Goal: Task Accomplishment & Management: Manage account settings

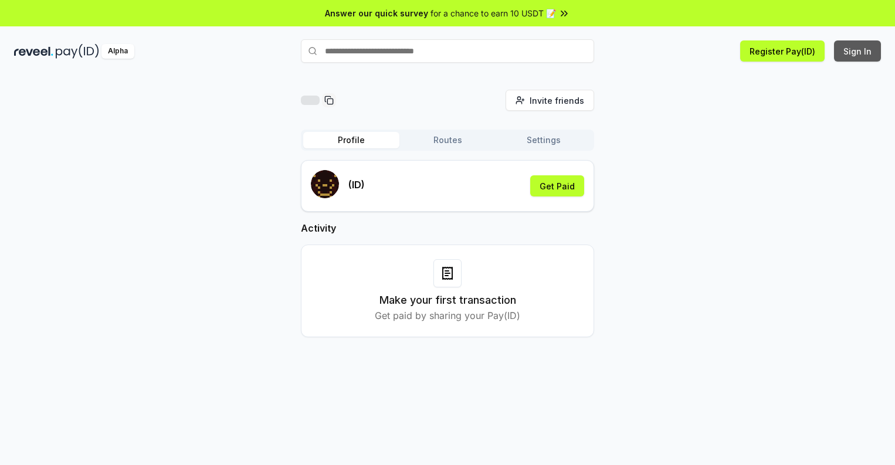
click at [858, 51] on button "Sign In" at bounding box center [857, 50] width 47 height 21
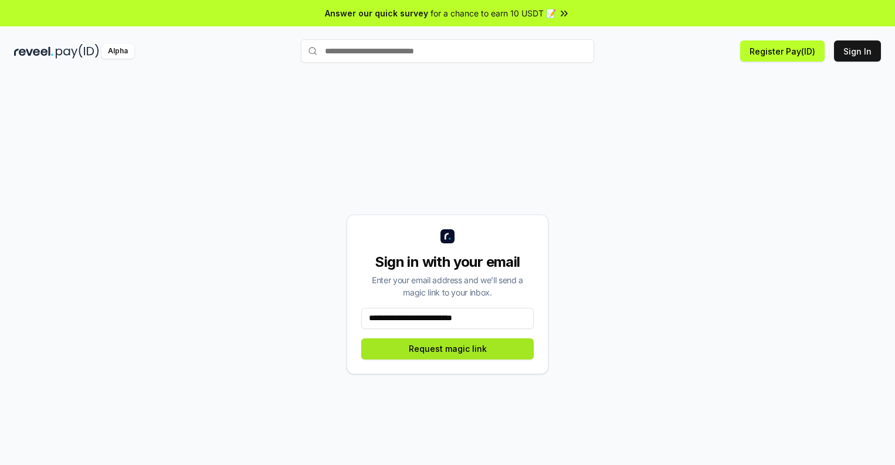
type input "**********"
click at [448, 348] on button "Request magic link" at bounding box center [447, 348] width 172 height 21
